Goal: Task Accomplishment & Management: Manage account settings

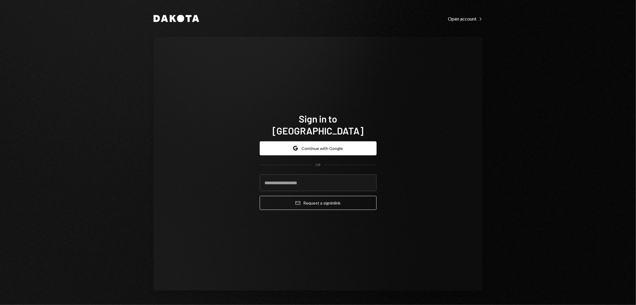
type input "**********"
click at [299, 201] on icon "Email" at bounding box center [298, 203] width 5 height 5
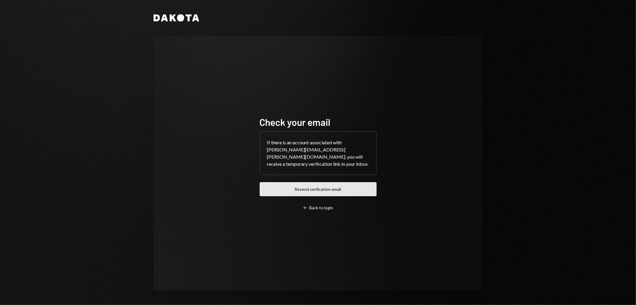
click at [298, 187] on button "Resend verification email" at bounding box center [318, 189] width 117 height 14
